Goal: Information Seeking & Learning: Learn about a topic

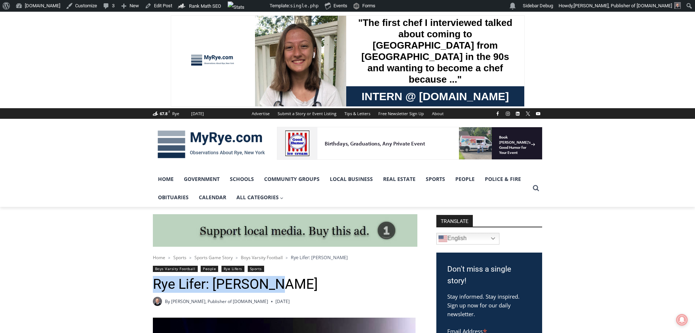
drag, startPoint x: 276, startPoint y: 283, endPoint x: 185, endPoint y: 280, distance: 90.6
click at [154, 284] on h1 "Rye Lifer: Dino Garr" at bounding box center [285, 284] width 265 height 17
copy h1 "Rye Lifer: Dino Garr"
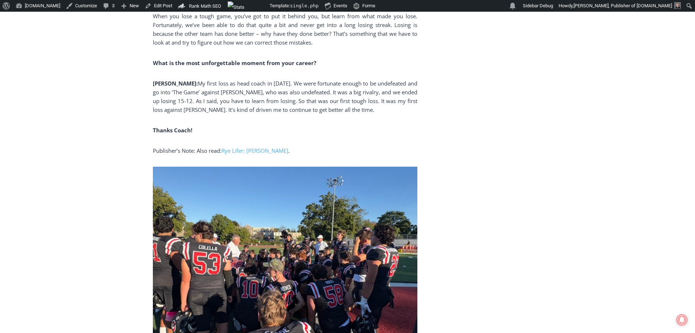
scroll to position [2190, 0]
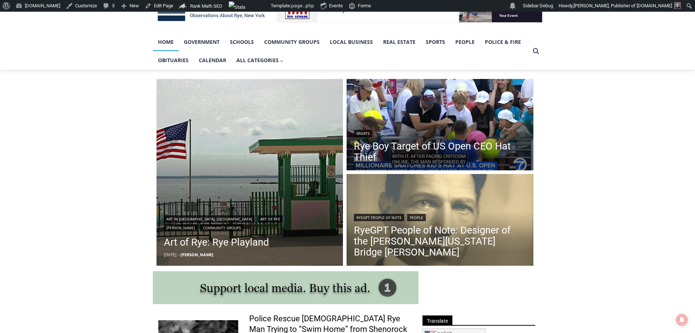
scroll to position [146, 0]
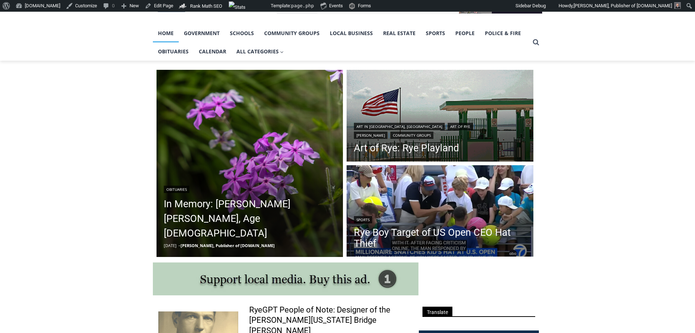
drag, startPoint x: 0, startPoint y: 0, endPoint x: 15, endPoint y: 205, distance: 205.3
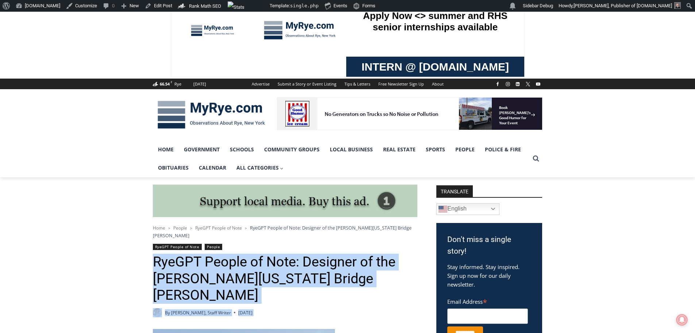
scroll to position [35, 0]
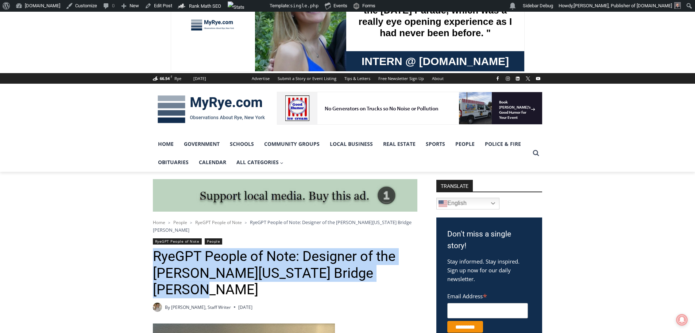
drag, startPoint x: 153, startPoint y: 294, endPoint x: 197, endPoint y: 281, distance: 45.7
click at [208, 297] on h1 "RyeGPT People of Note: Designer of the [PERSON_NAME][US_STATE] Bridge [PERSON_N…" at bounding box center [285, 273] width 265 height 50
copy h1 "RyeGPT People of Note: Designer of the [PERSON_NAME][US_STATE] Bridge [PERSON_N…"
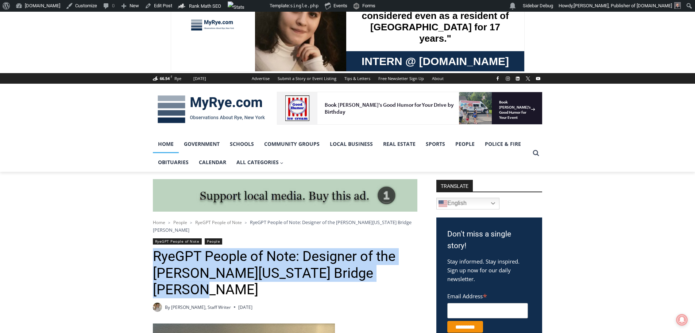
click at [170, 145] on link "Home" at bounding box center [166, 144] width 26 height 18
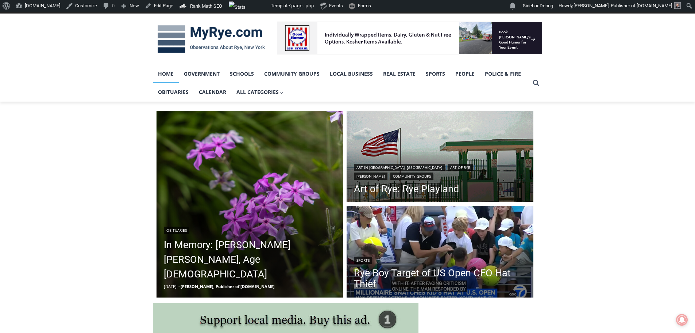
scroll to position [110, 0]
